Goal: Understand site structure: Grasp the organization and layout of the website

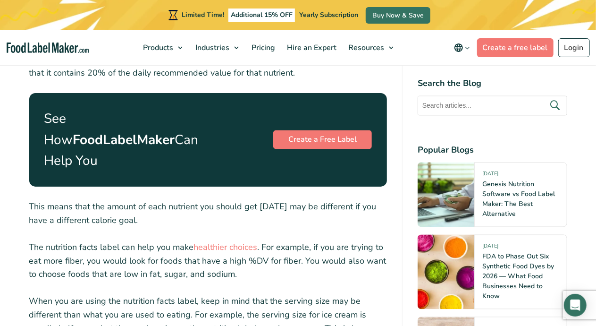
scroll to position [883, 0]
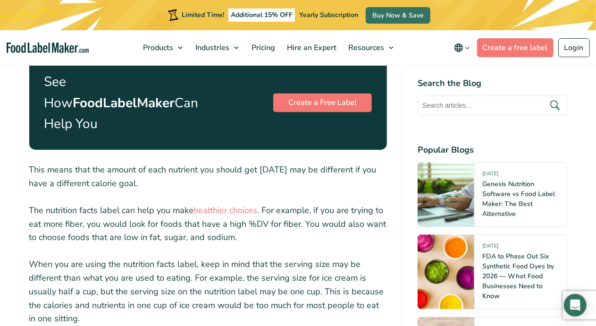
click at [33, 52] on img "main navigation" at bounding box center [48, 47] width 83 height 11
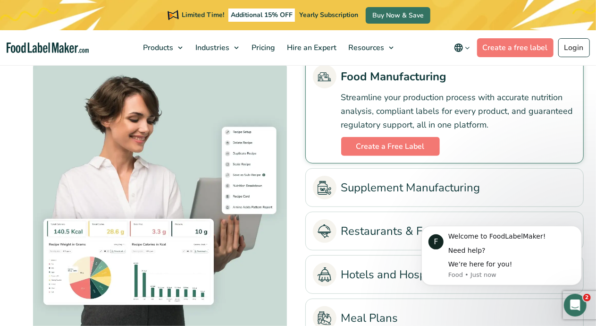
scroll to position [2033, 0]
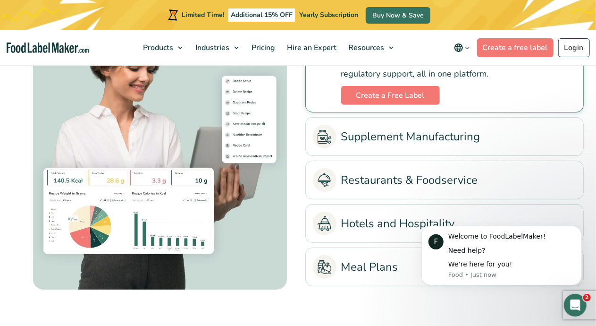
click at [468, 101] on div "Streamline your production process with accurate nutrition analysis, compliant …" at bounding box center [444, 70] width 263 height 67
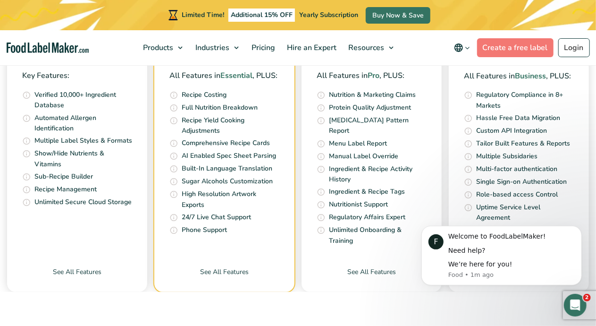
scroll to position [3292, 0]
